Goal: Information Seeking & Learning: Learn about a topic

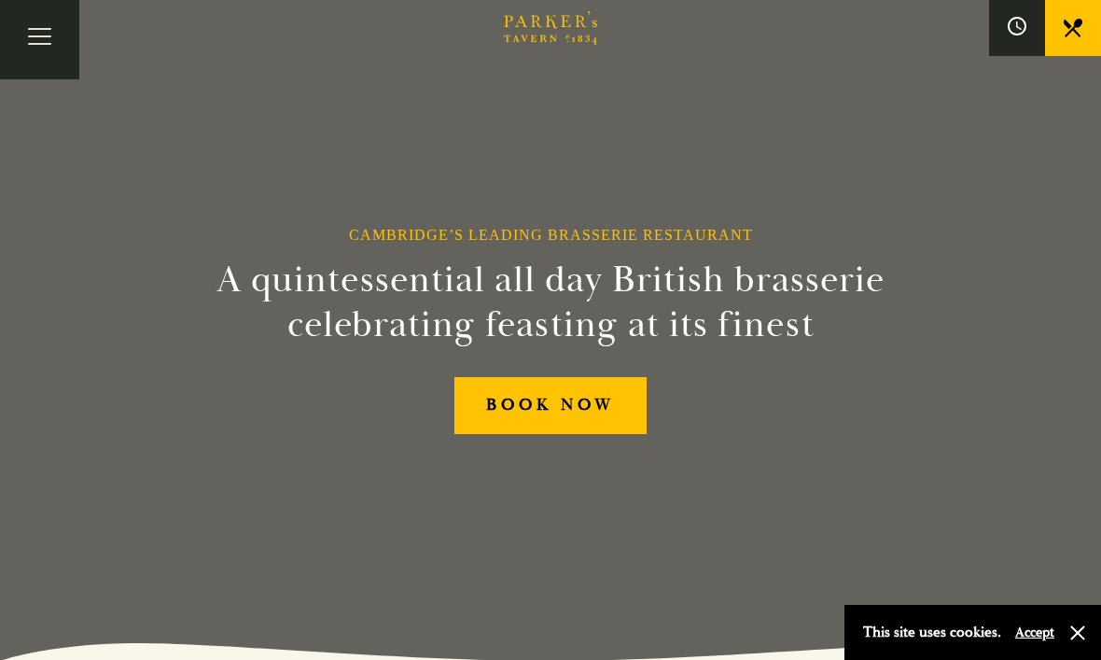
click at [1075, 637] on button "button" at bounding box center [1077, 632] width 19 height 19
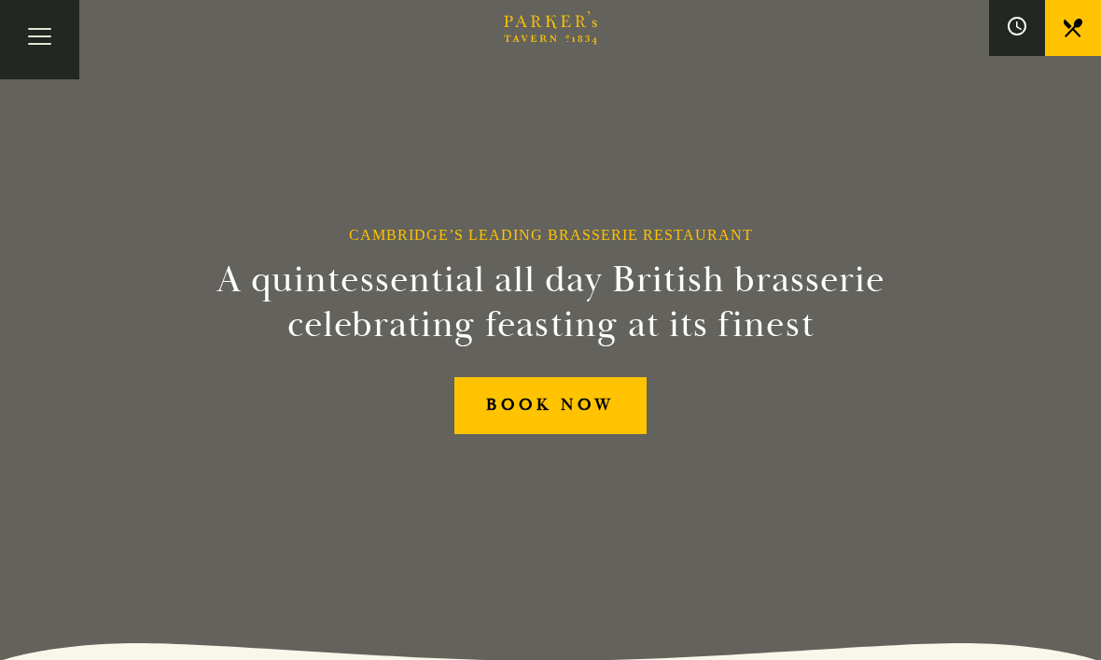
click at [57, 40] on button "Toggle navigation" at bounding box center [39, 39] width 79 height 79
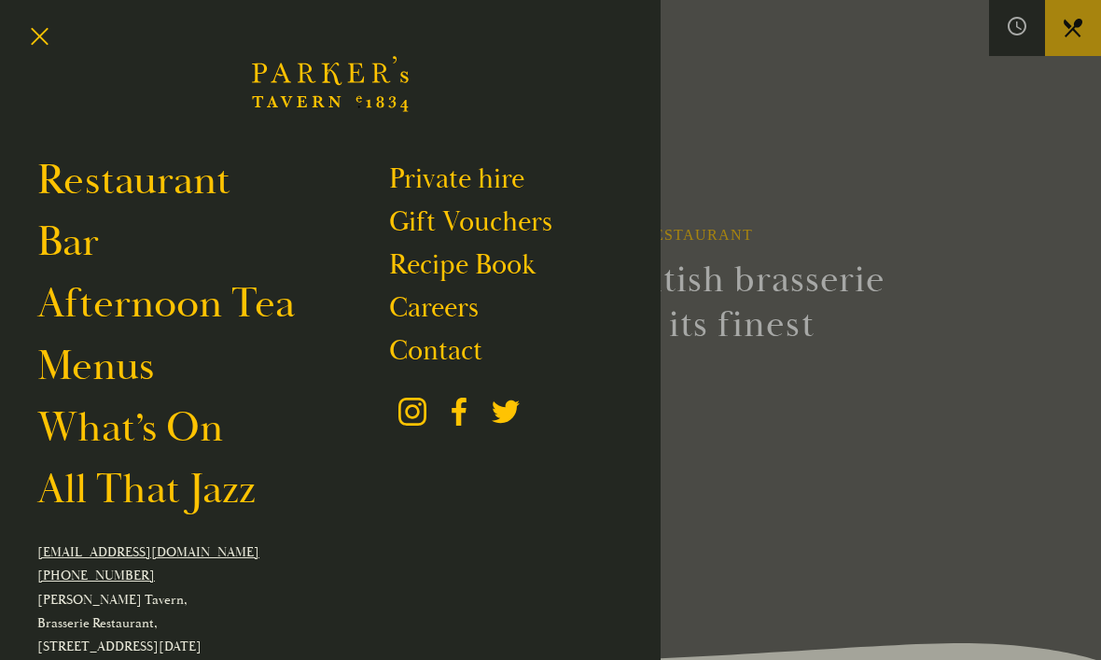
click at [108, 378] on link "Menus" at bounding box center [95, 366] width 117 height 51
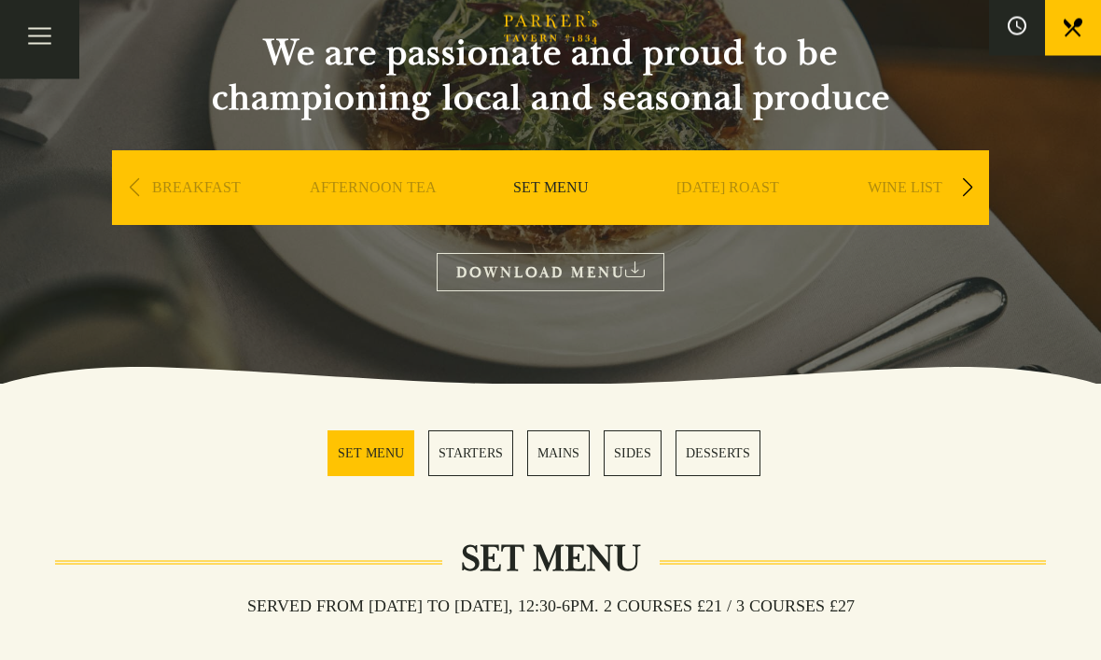
scroll to position [192, 0]
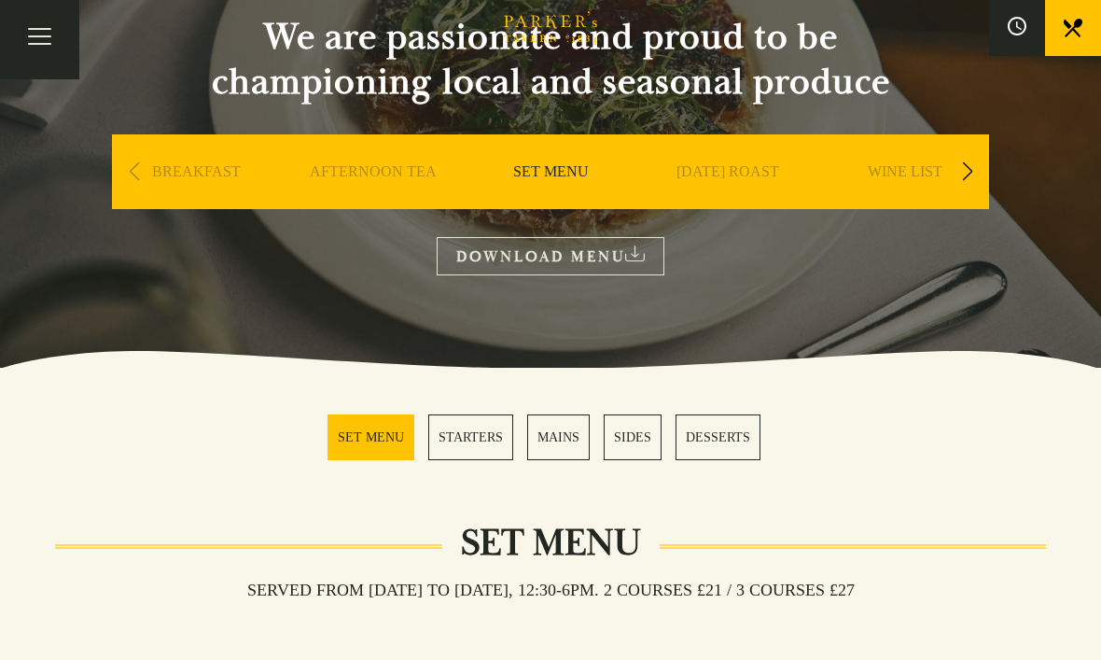
click at [560, 436] on link "MAINS" at bounding box center [558, 437] width 63 height 46
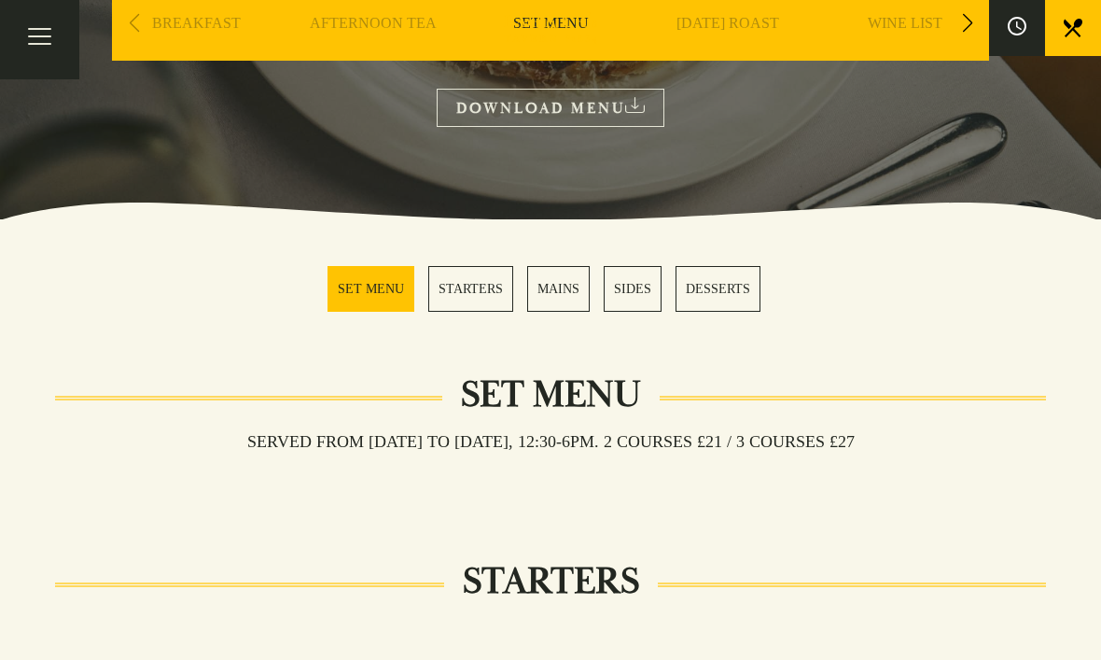
scroll to position [339, 0]
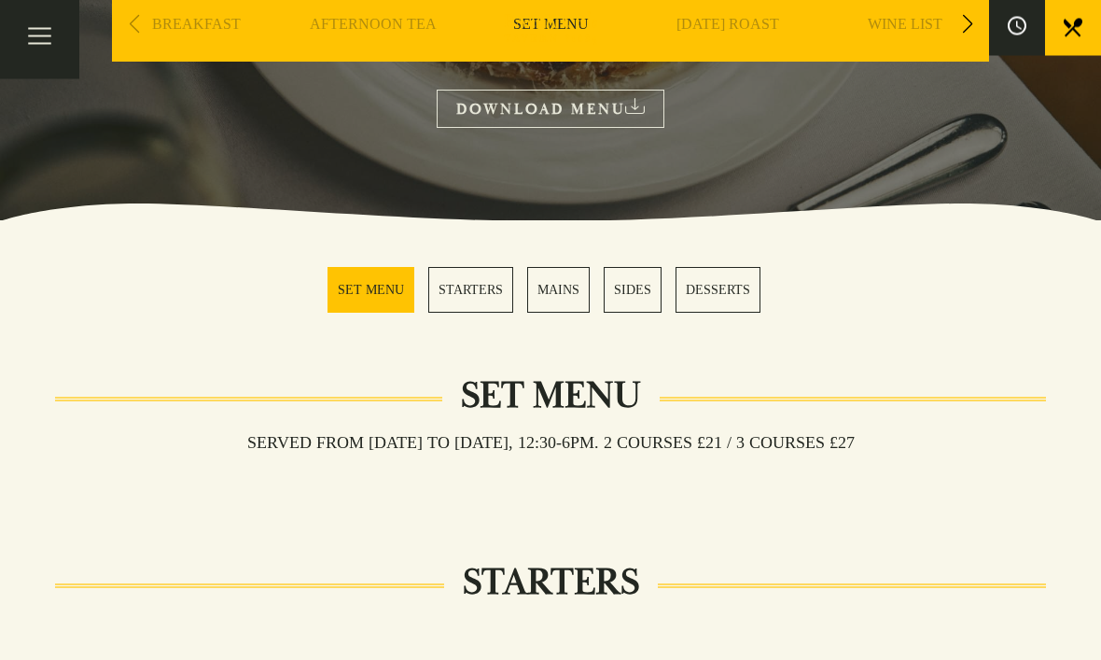
click at [477, 291] on link "STARTERS" at bounding box center [470, 291] width 85 height 46
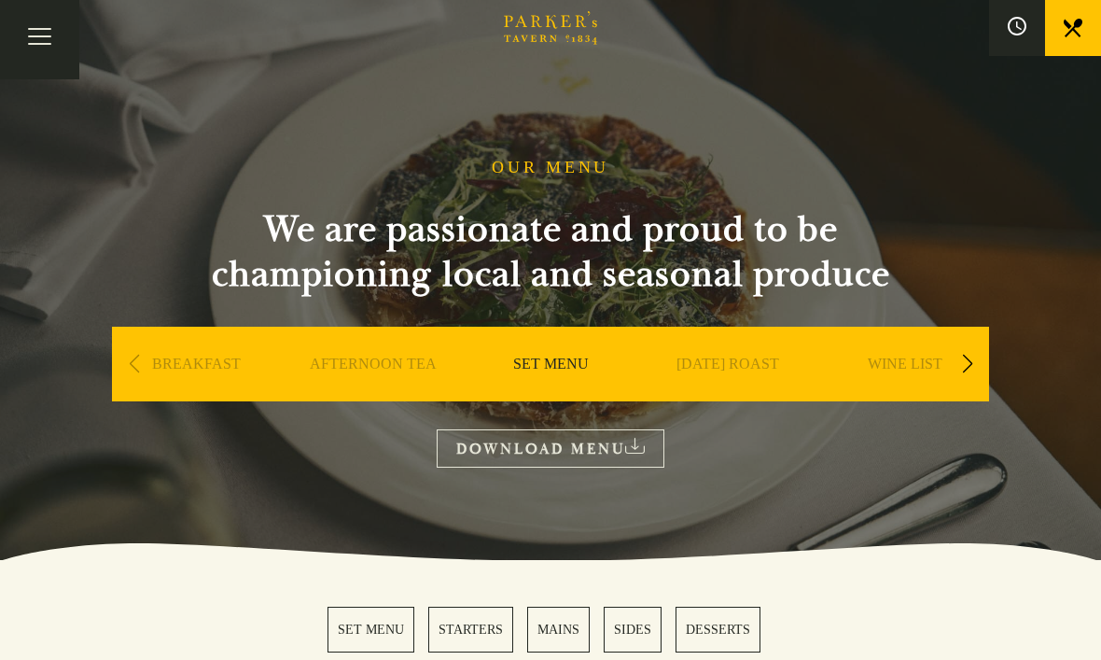
click at [746, 380] on link "SUNDAY ROAST" at bounding box center [728, 392] width 103 height 75
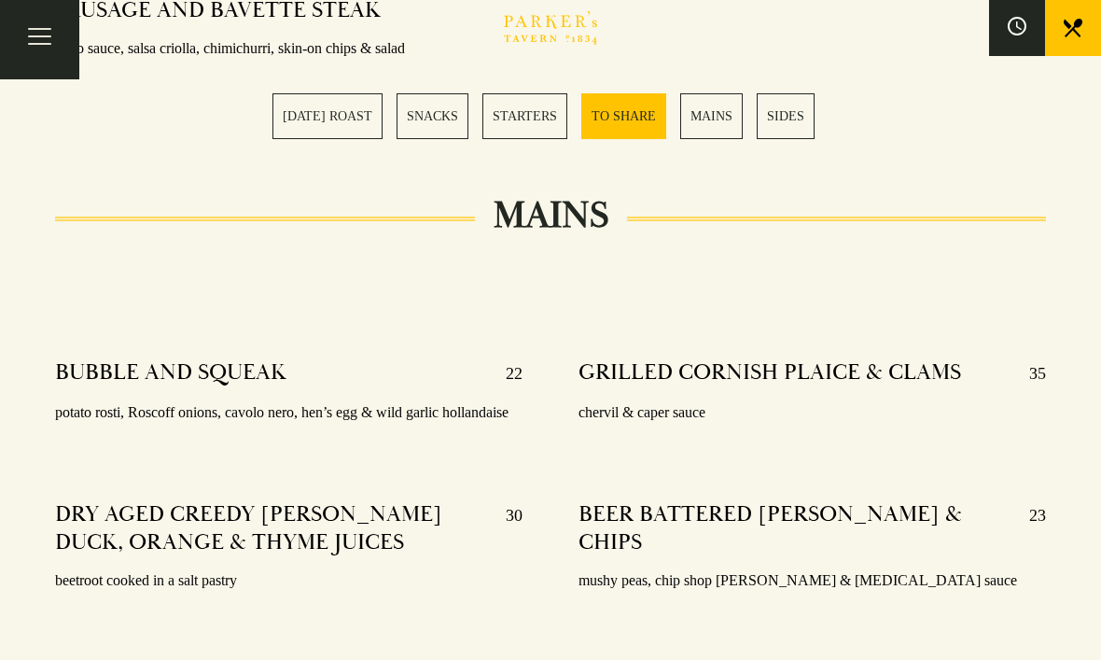
scroll to position [3149, 0]
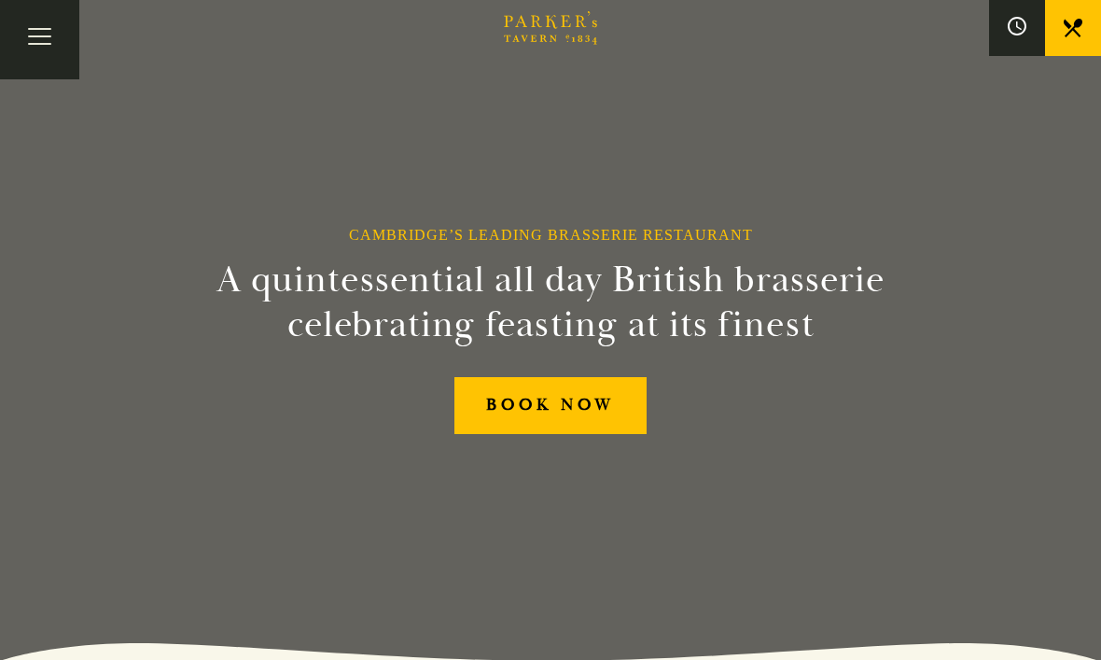
click at [49, 40] on button "Toggle navigation" at bounding box center [39, 39] width 79 height 79
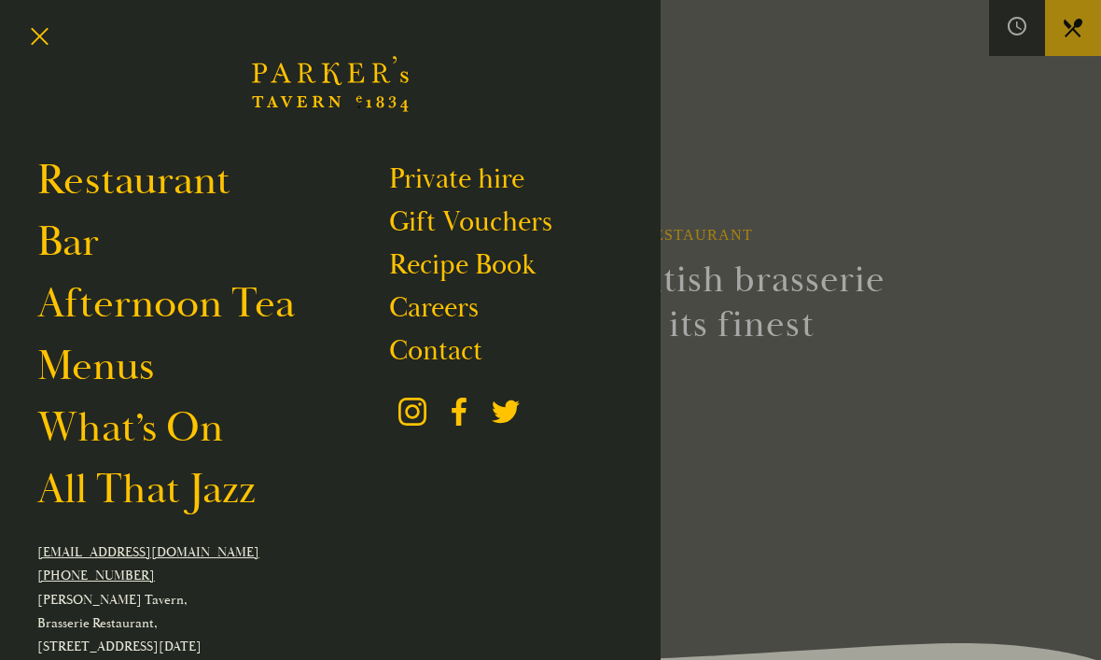
click at [150, 370] on link "Menus" at bounding box center [95, 366] width 117 height 51
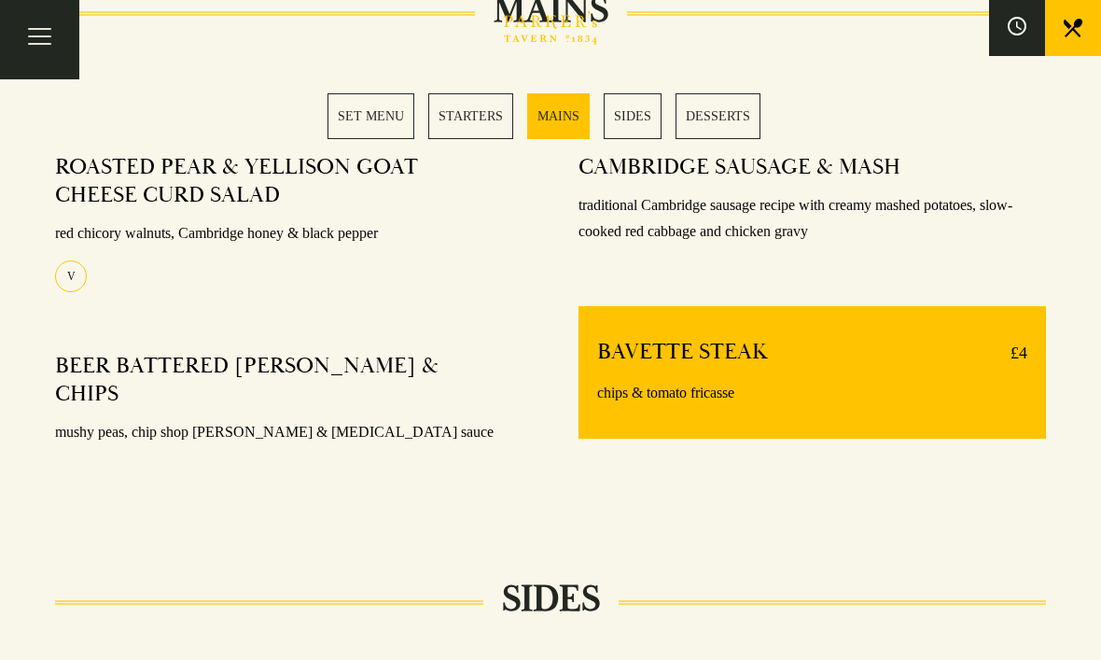
scroll to position [1381, 0]
